Goal: Obtain resource: Download file/media

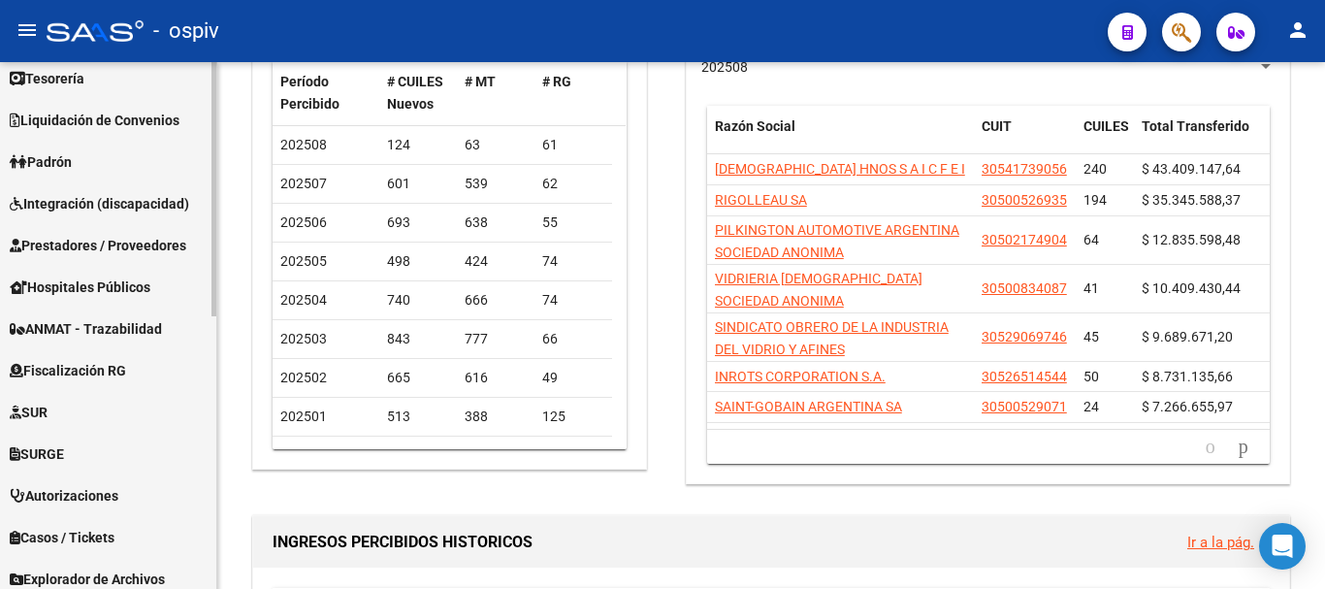
scroll to position [566, 0]
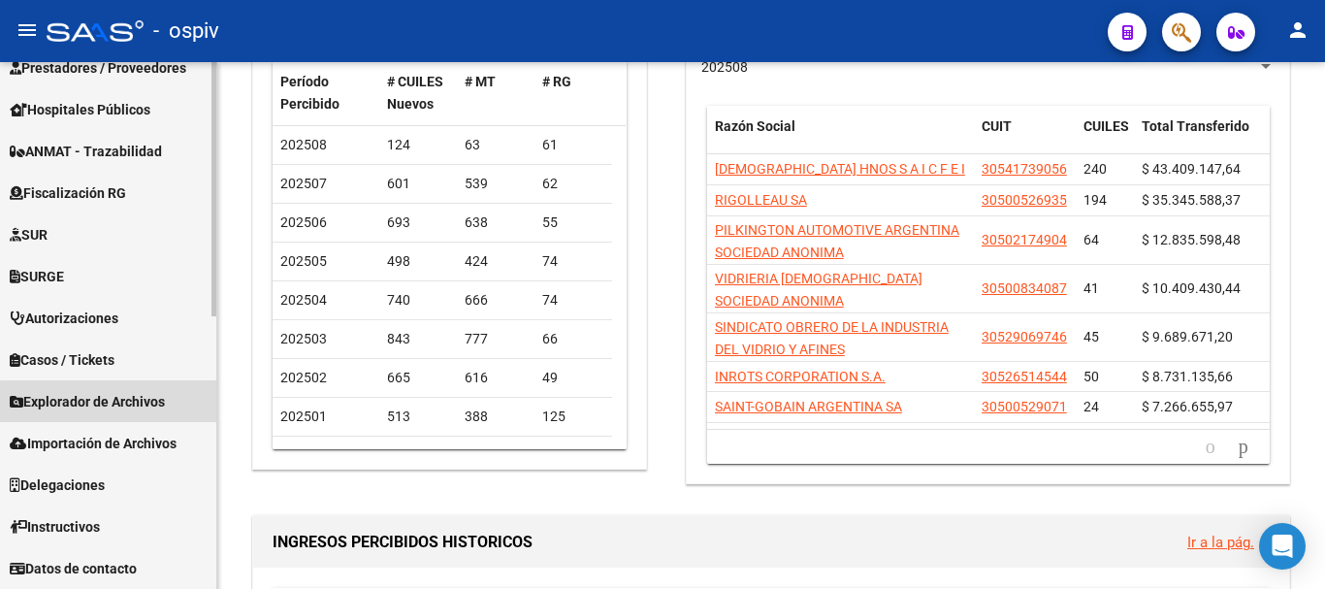
click at [110, 402] on span "Explorador de Archivos" at bounding box center [87, 401] width 155 height 21
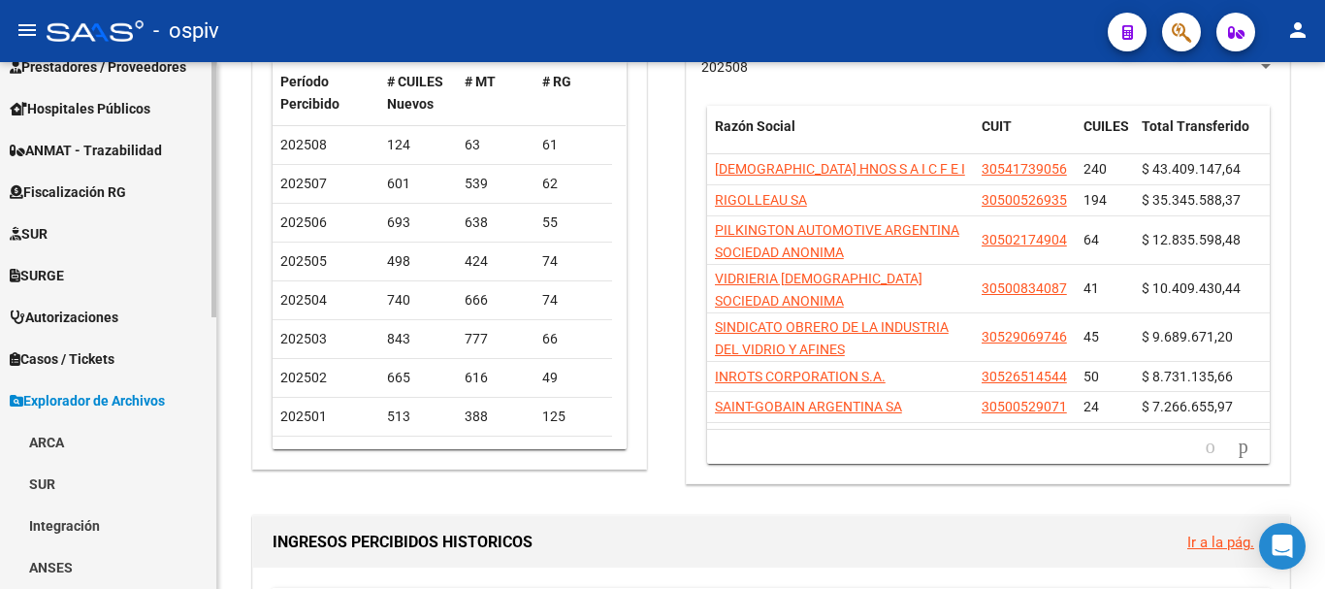
scroll to position [274, 0]
click at [32, 448] on link "ARCA" at bounding box center [108, 443] width 216 height 42
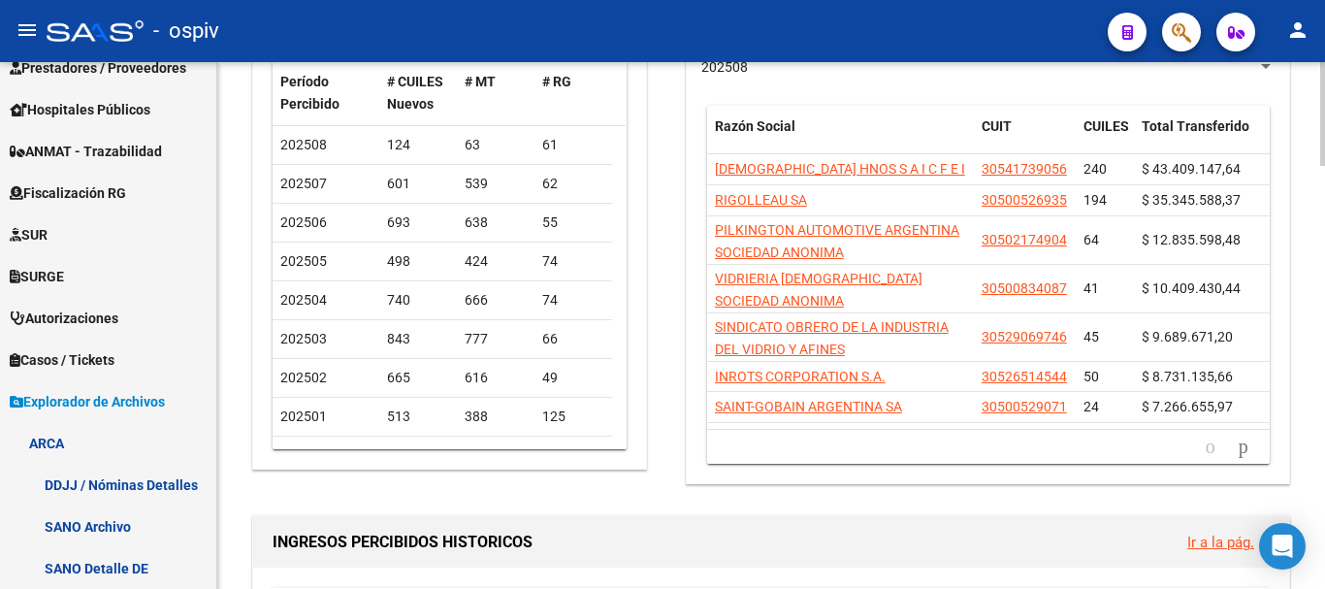
drag, startPoint x: 699, startPoint y: 504, endPoint x: 656, endPoint y: 499, distance: 44.0
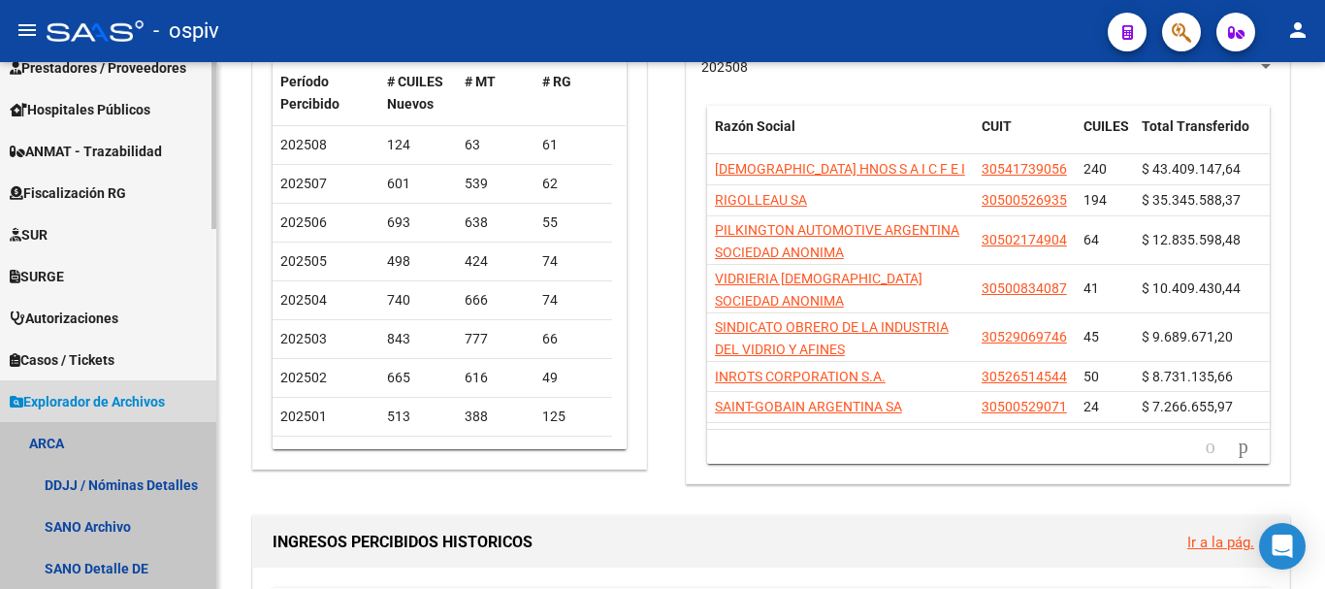
click at [62, 451] on link "ARCA" at bounding box center [108, 443] width 216 height 42
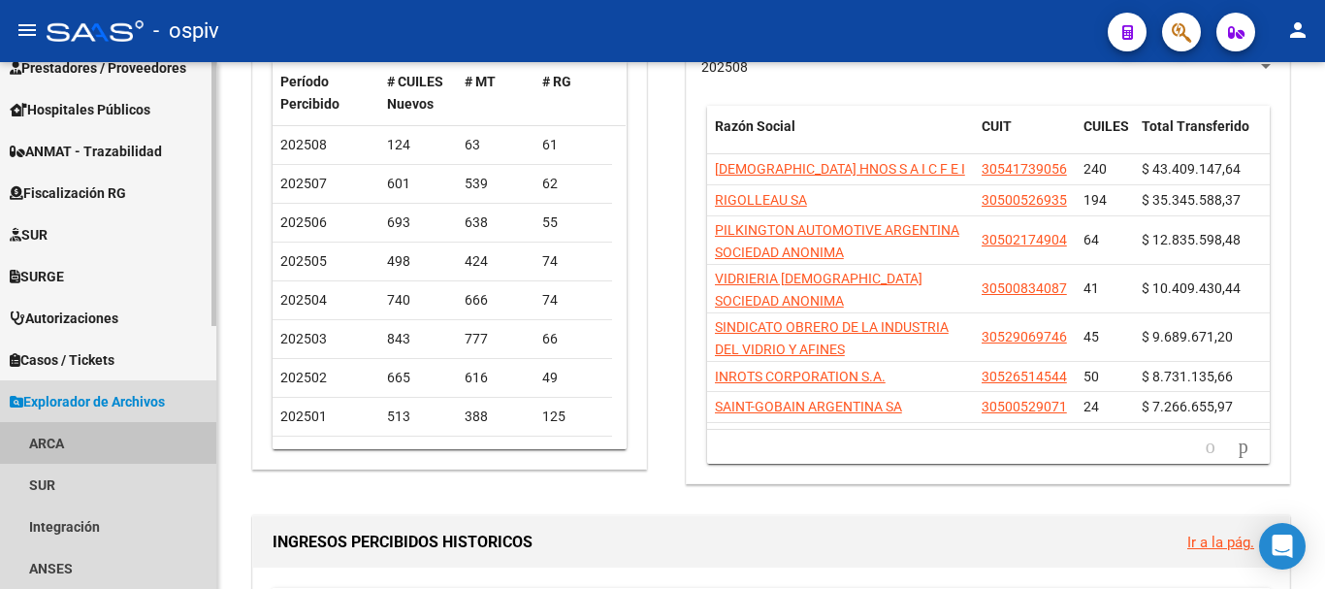
click at [60, 438] on link "ARCA" at bounding box center [108, 443] width 216 height 42
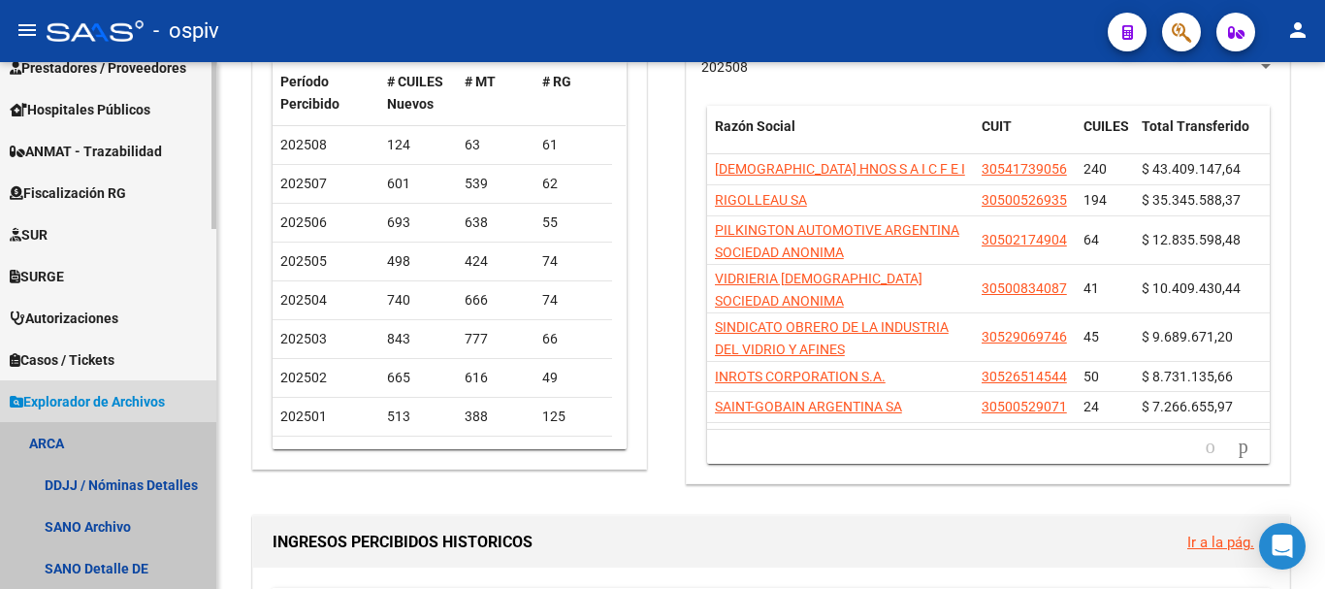
click at [61, 436] on link "ARCA" at bounding box center [108, 443] width 216 height 42
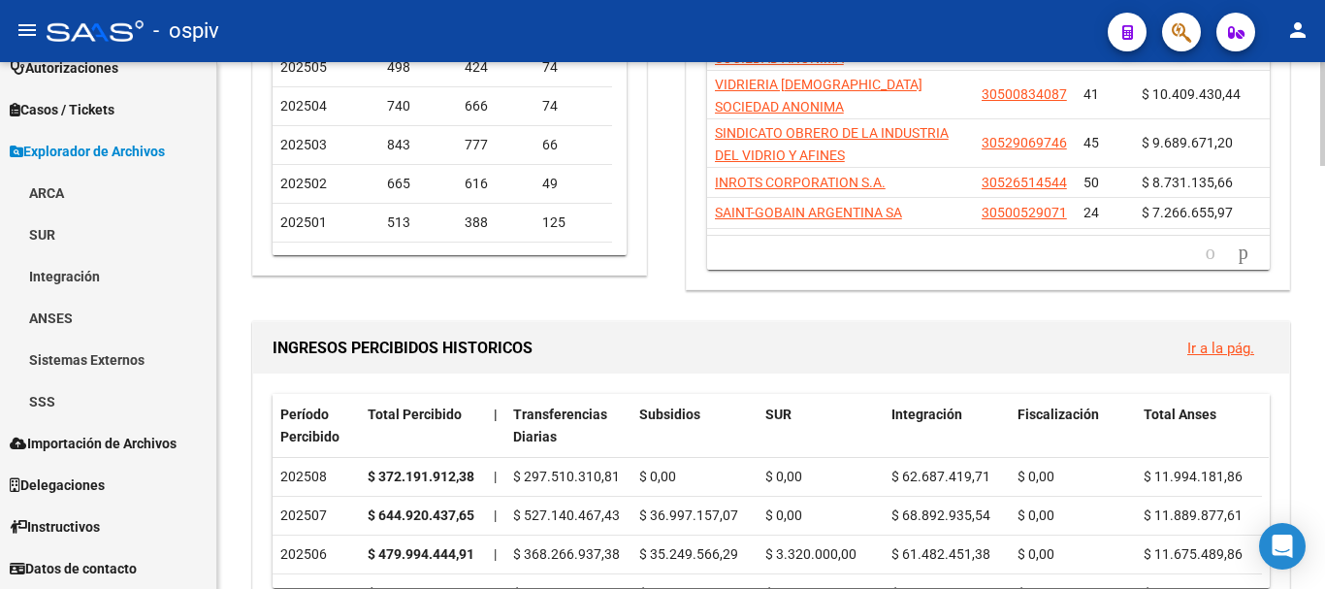
scroll to position [0, 0]
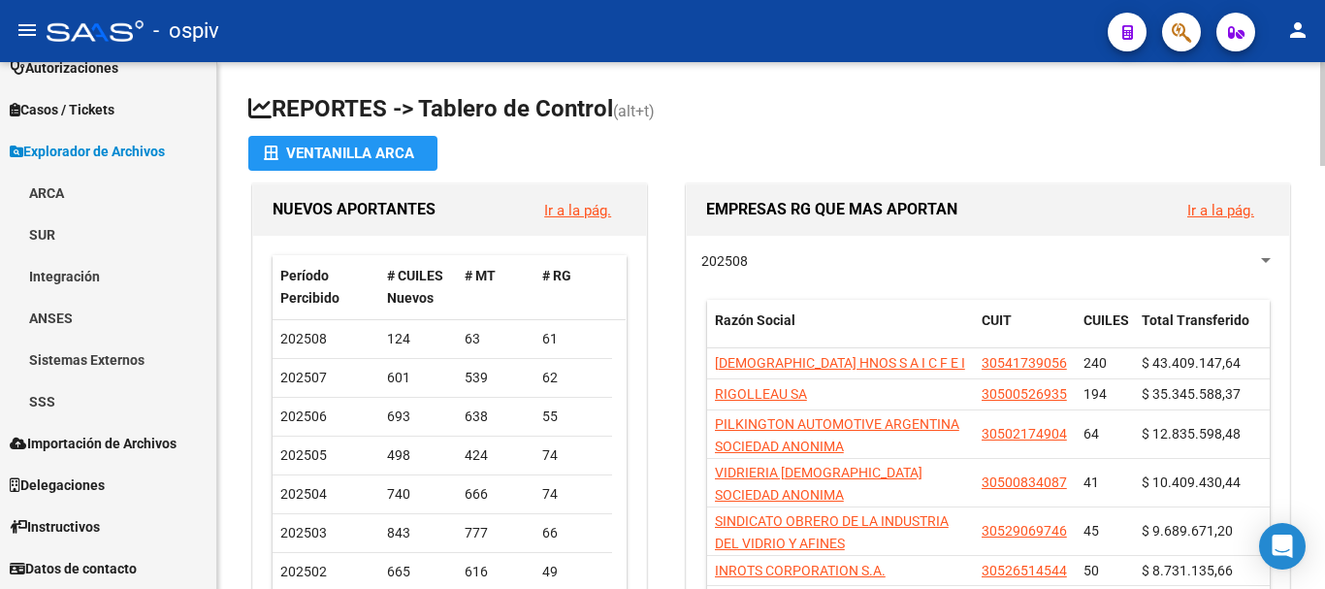
click at [843, 112] on h1 "REPORTES -> Tablero de Control (alt+t)" at bounding box center [771, 110] width 1046 height 34
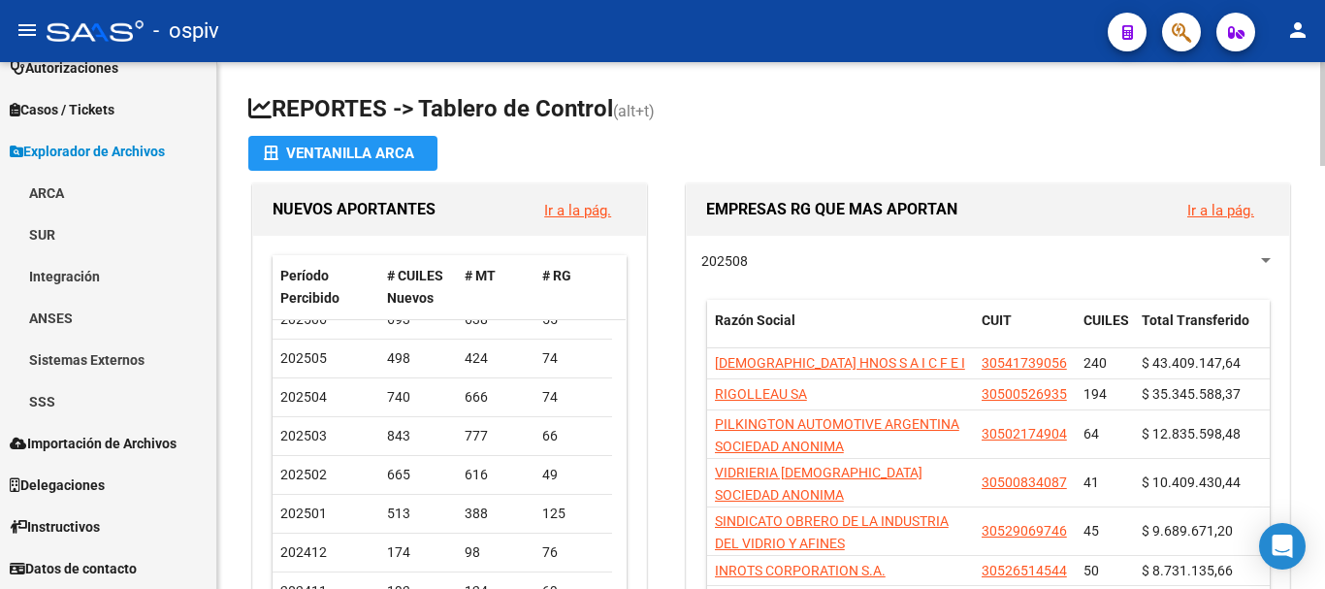
click at [943, 108] on h1 "REPORTES -> Tablero de Control (alt+t)" at bounding box center [771, 110] width 1046 height 34
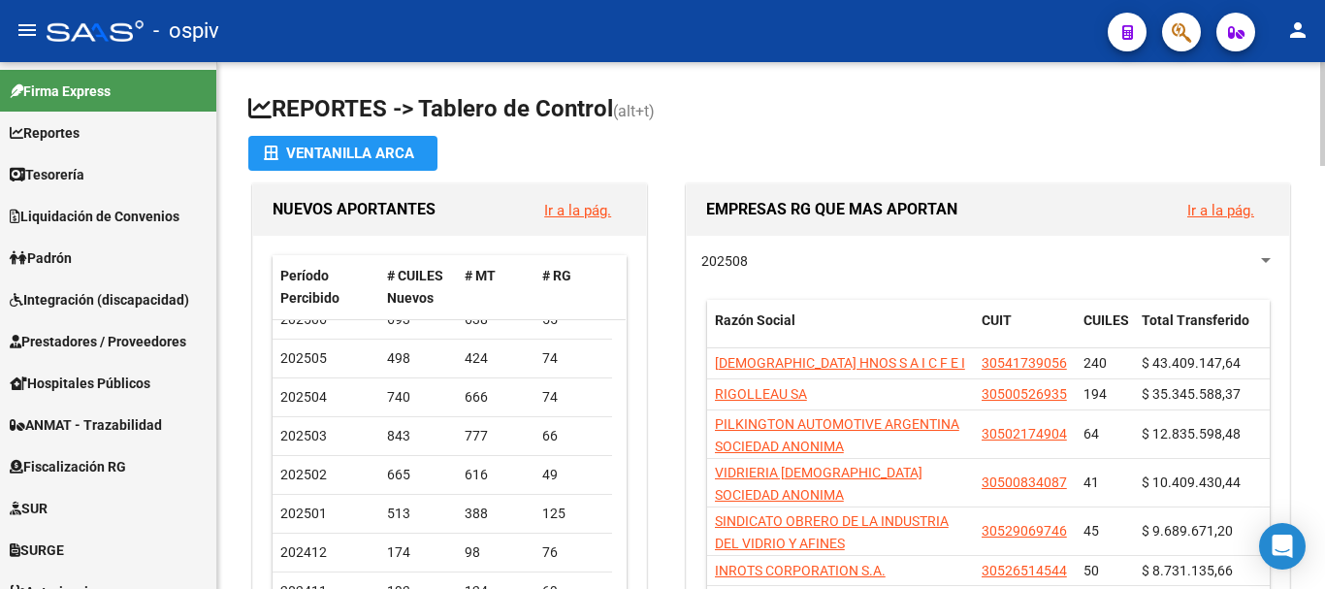
click at [784, 138] on app-file-import-inline "Ventanilla ARCA" at bounding box center [771, 153] width 1046 height 35
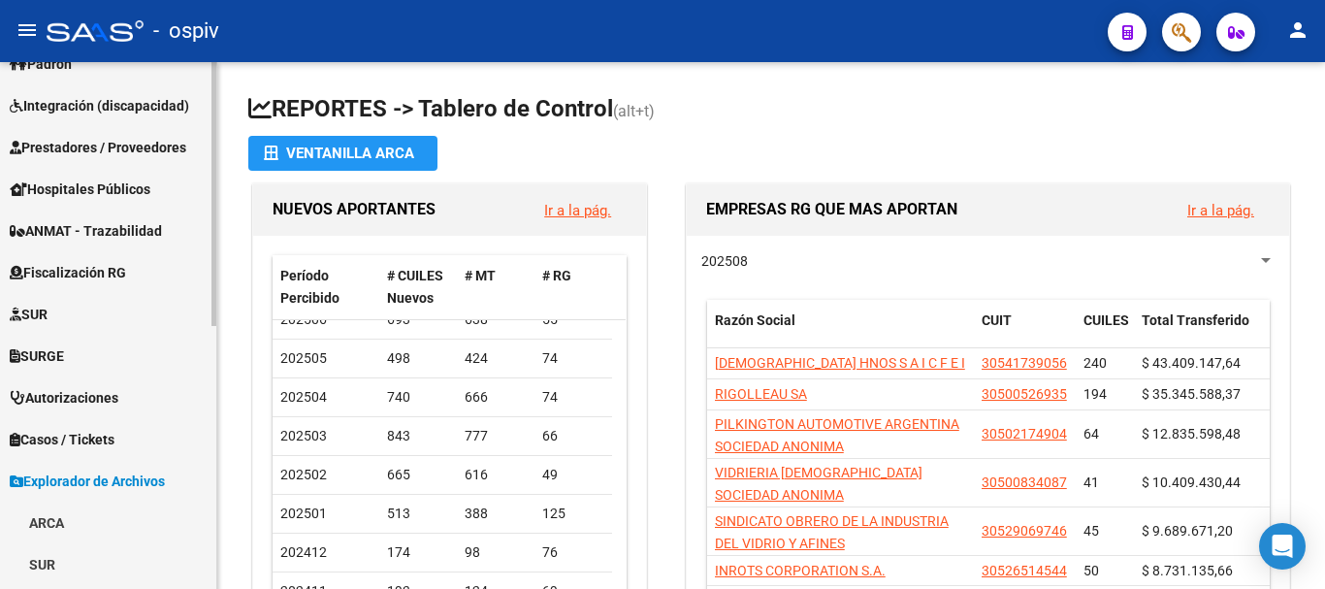
scroll to position [291, 0]
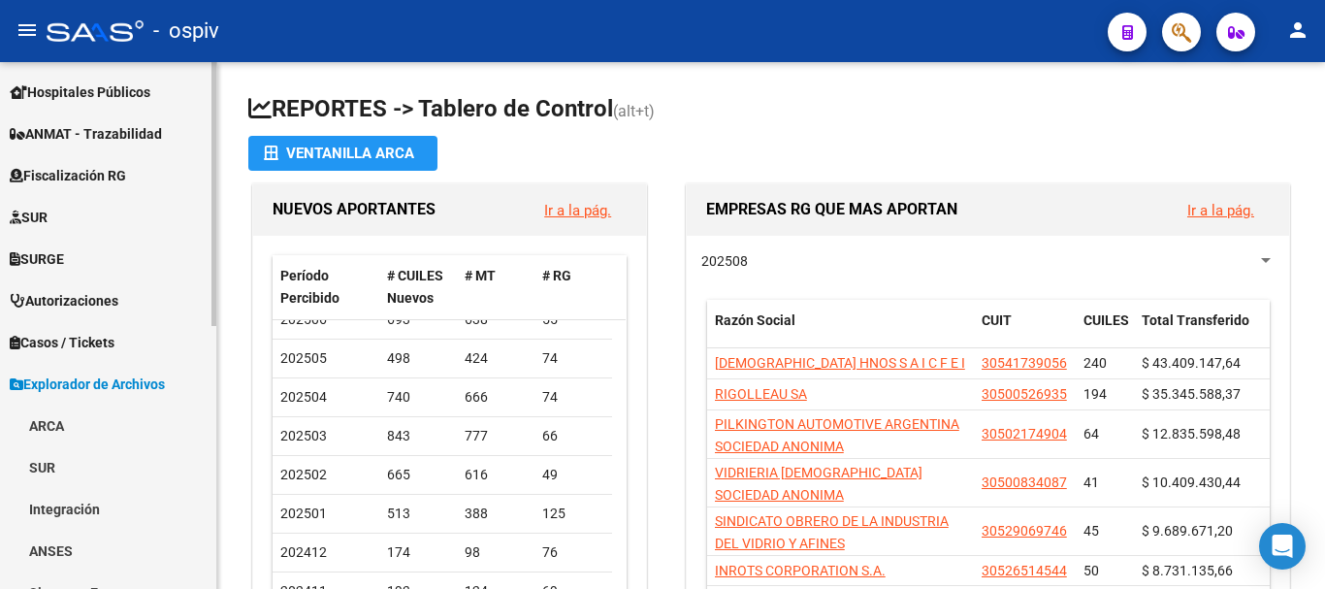
click at [100, 389] on span "Explorador de Archivos" at bounding box center [87, 383] width 155 height 21
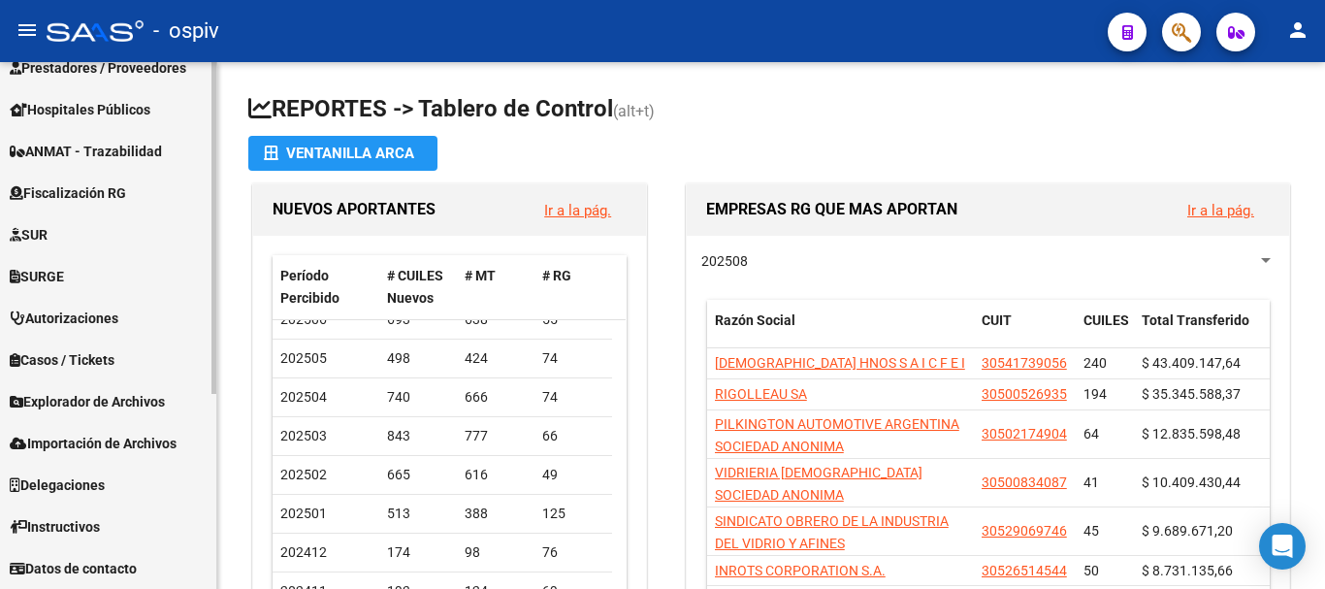
click at [55, 430] on mat-nav-list "Firma Express Reportes Tablero de Control Ingresos Percibidos Análisis de todos…" at bounding box center [108, 189] width 216 height 800
click at [77, 404] on span "Explorador de Archivos" at bounding box center [87, 401] width 155 height 21
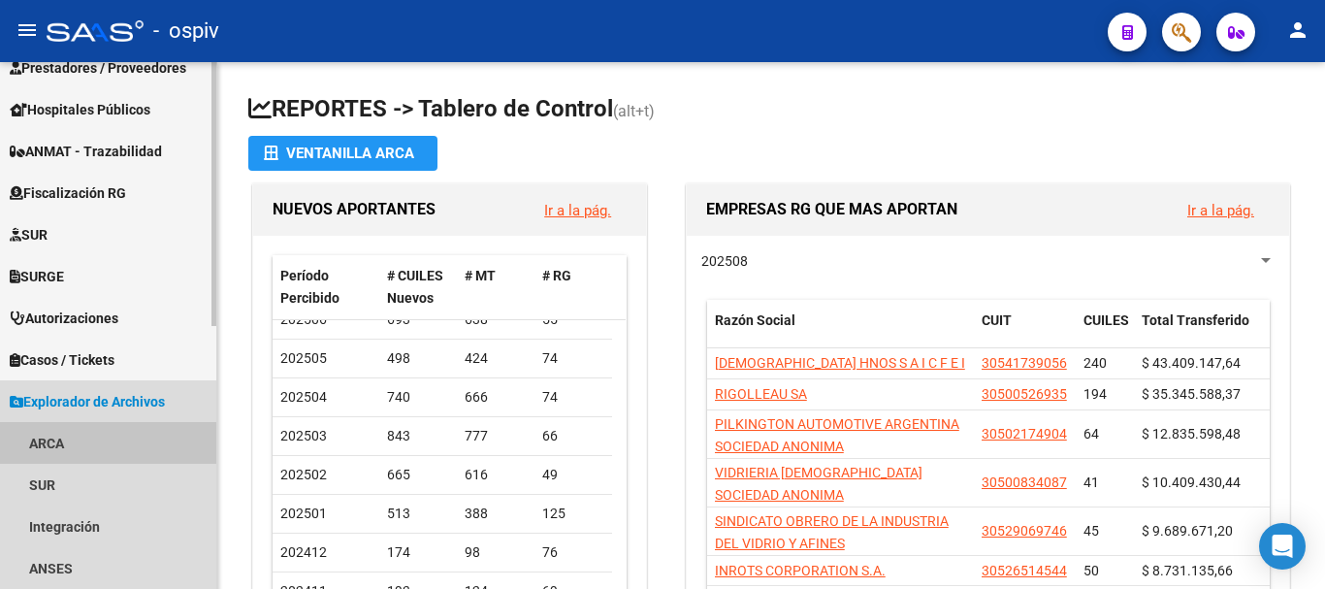
drag, startPoint x: 41, startPoint y: 445, endPoint x: 55, endPoint y: 444, distance: 14.6
click at [40, 445] on link "ARCA" at bounding box center [108, 443] width 216 height 42
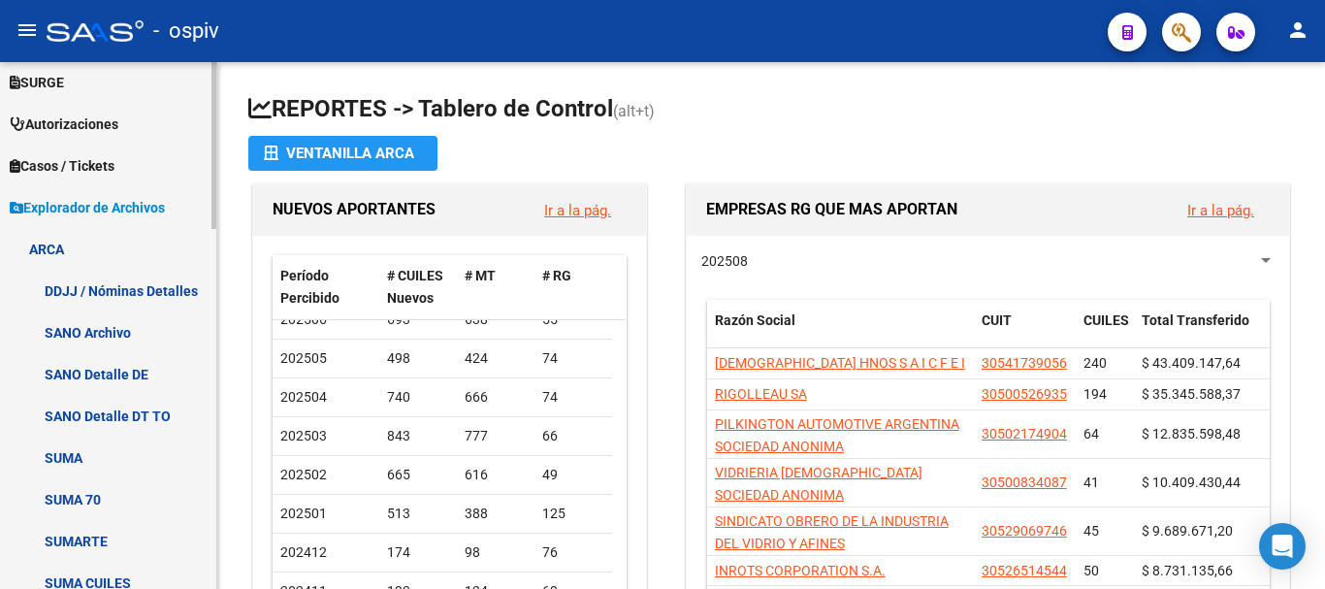
scroll to position [662, 0]
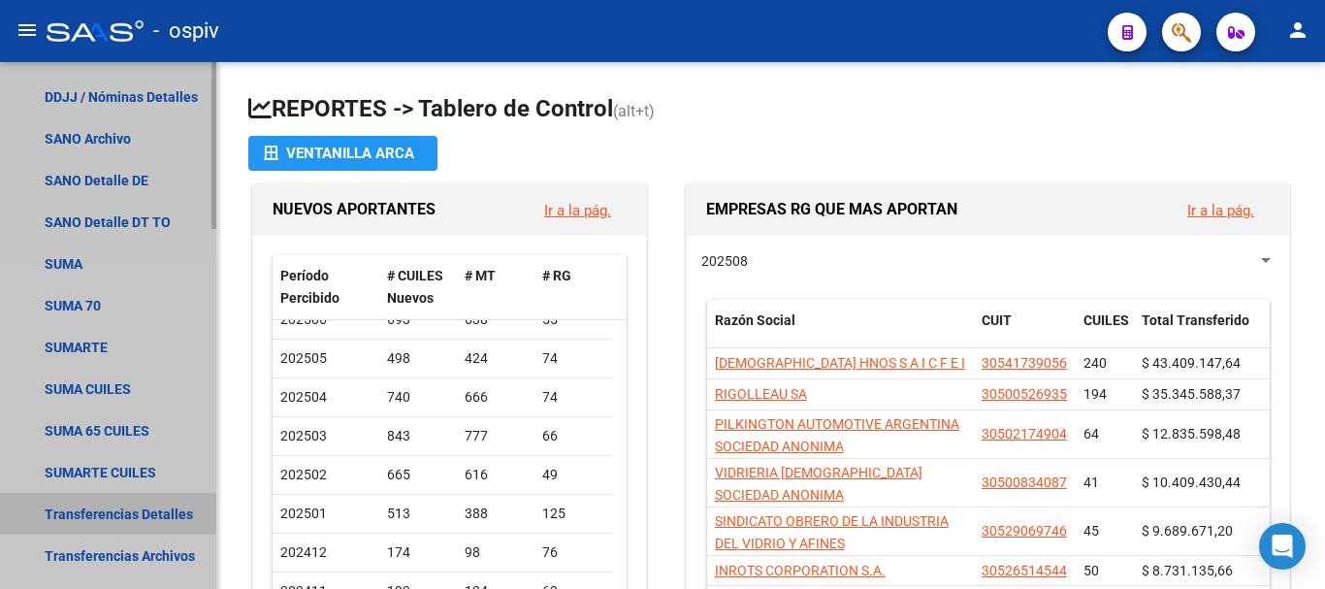
click at [132, 507] on link "Transferencias Detalles" at bounding box center [108, 514] width 216 height 42
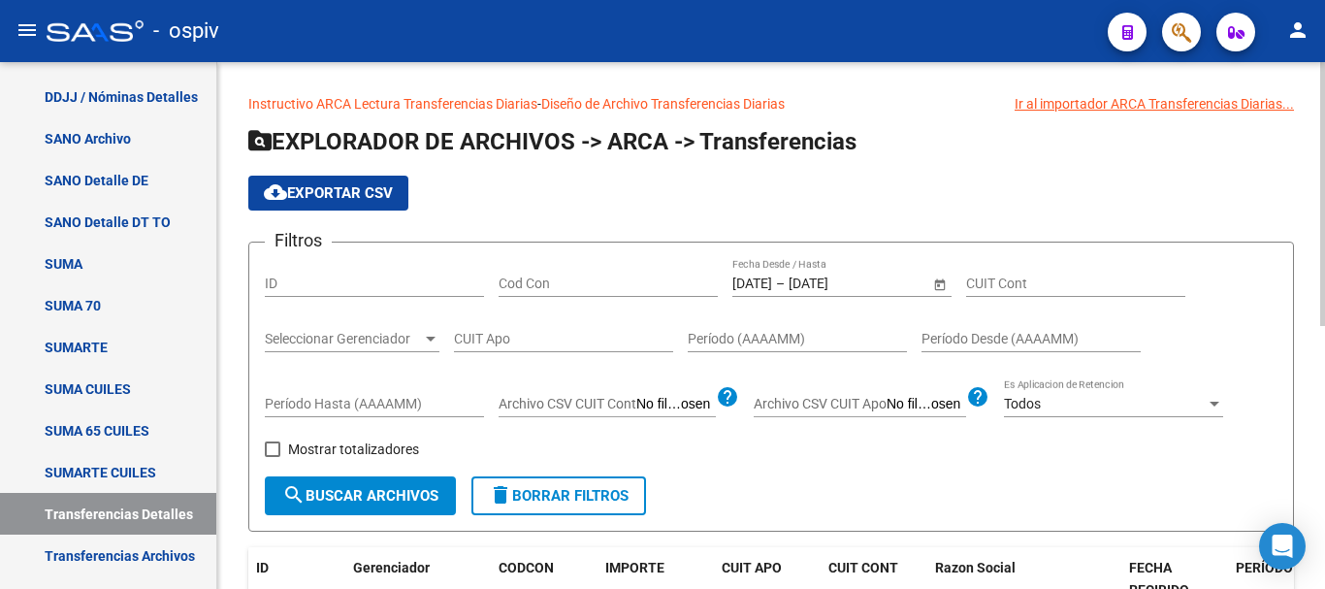
click at [820, 291] on div "[DATE] [DATE] – [DATE] [DATE] Fecha Desde / Hasta" at bounding box center [830, 277] width 197 height 39
click at [820, 288] on input "[DATE]" at bounding box center [836, 283] width 95 height 16
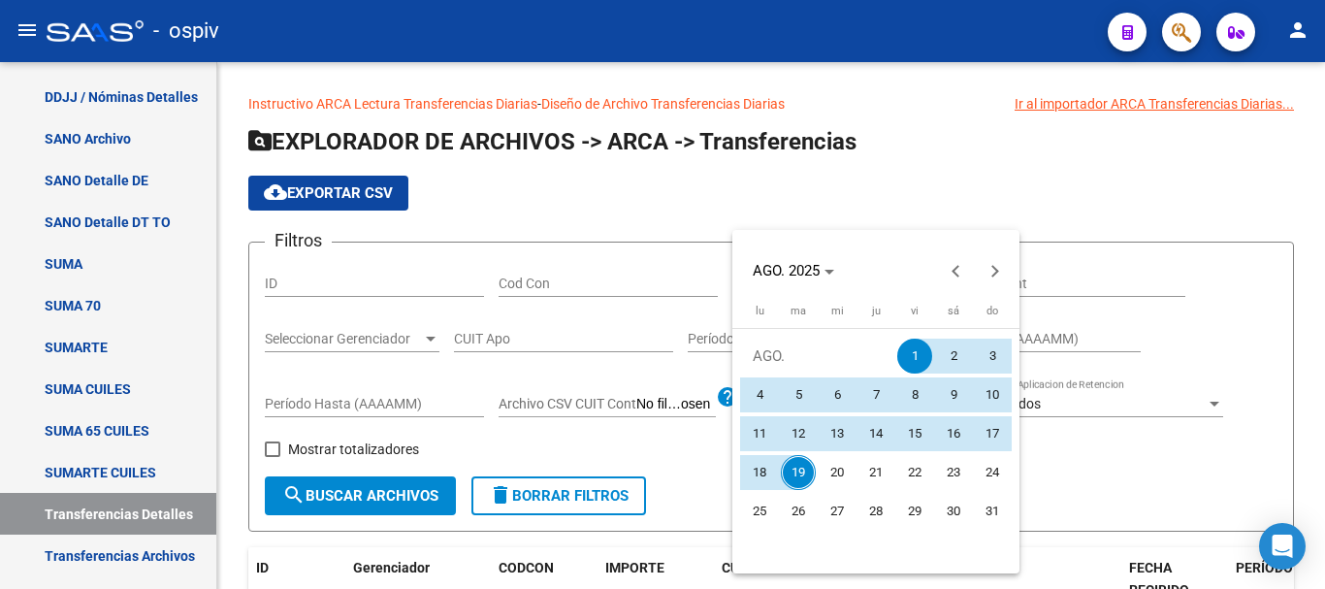
click at [794, 469] on span "19" at bounding box center [798, 472] width 35 height 35
type input "[DATE]"
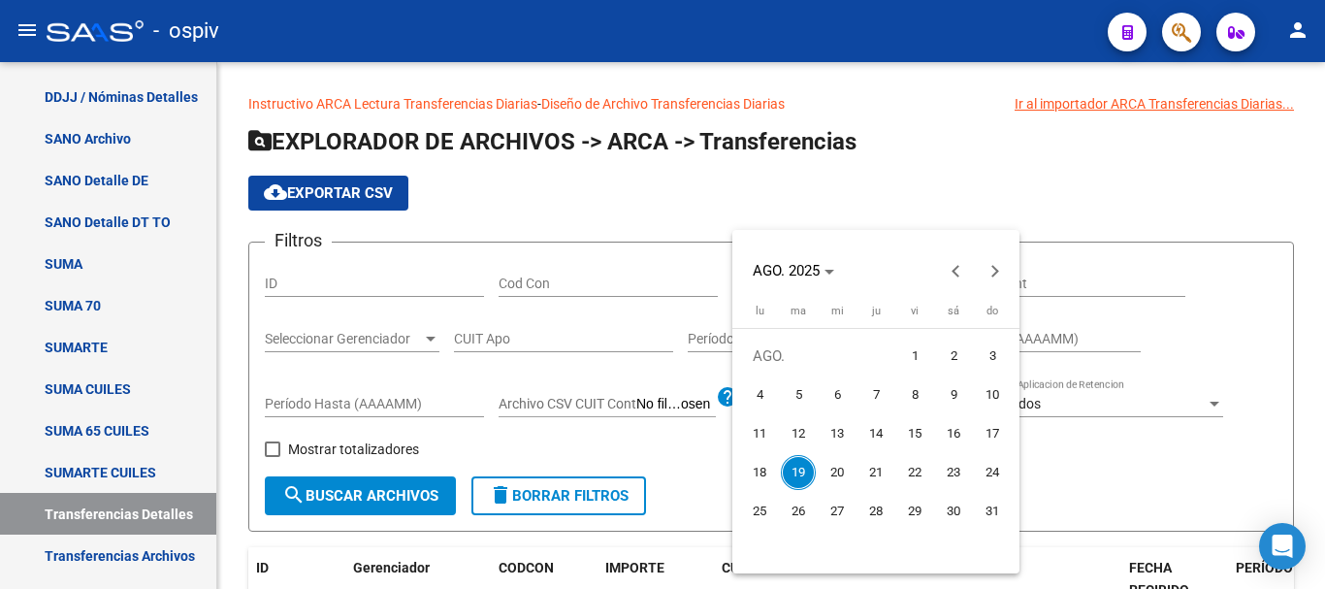
click at [795, 469] on span "19" at bounding box center [798, 472] width 35 height 35
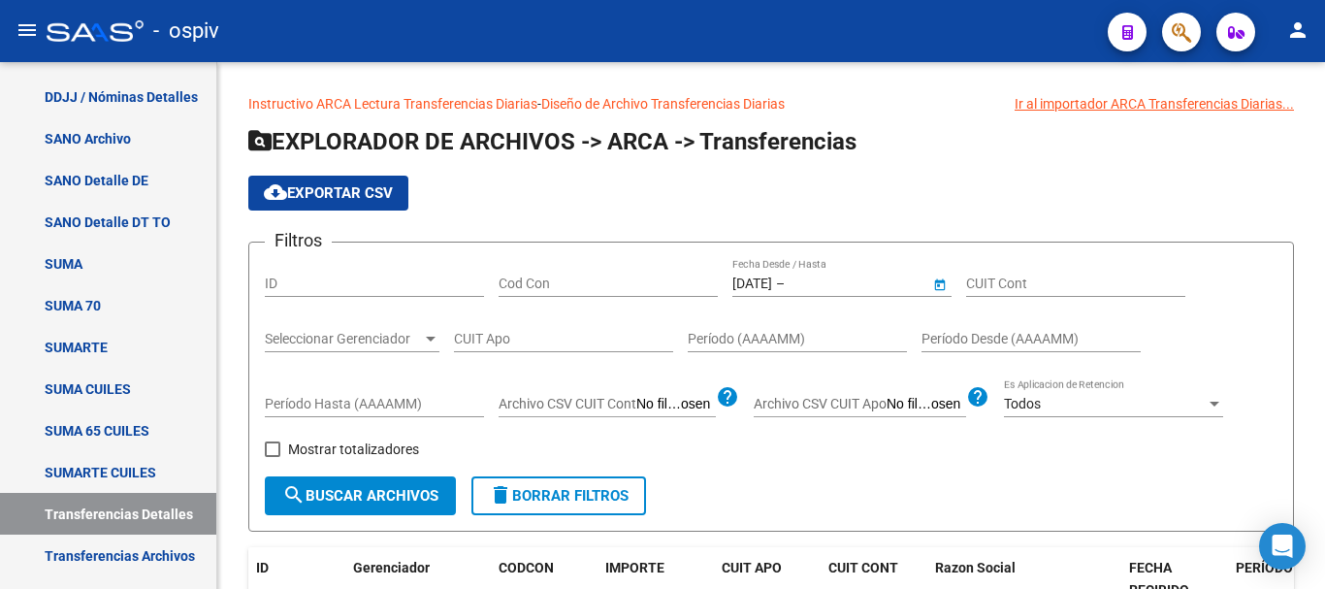
type input "[DATE]"
click at [361, 495] on span "search Buscar Archivos" at bounding box center [360, 495] width 156 height 17
click at [317, 205] on button "cloud_download Exportar CSV" at bounding box center [328, 193] width 160 height 35
click at [558, 196] on div "cloud_download Exportar CSV" at bounding box center [771, 193] width 1046 height 35
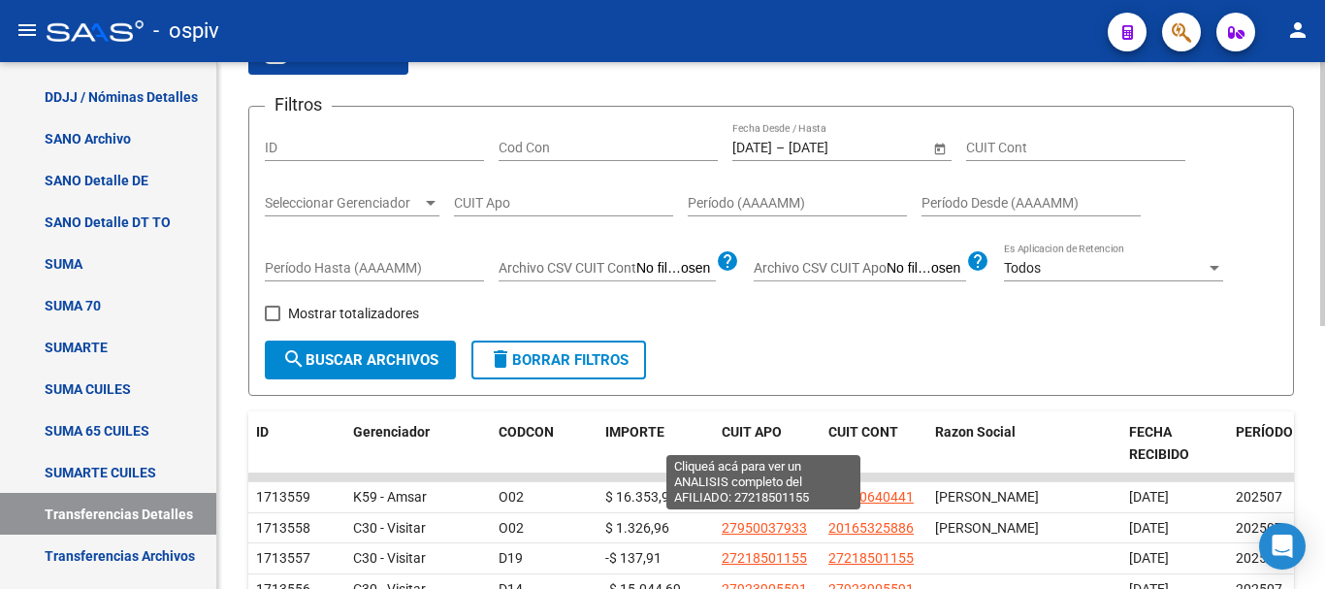
scroll to position [39, 0]
